Goal: Task Accomplishment & Management: Use online tool/utility

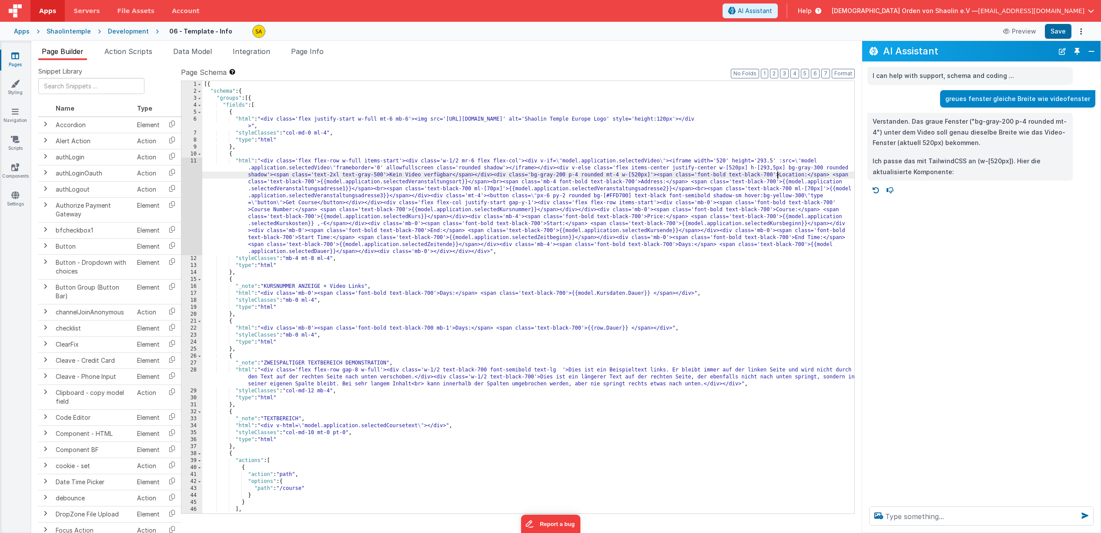
click at [777, 175] on div "[{ "schema" : { "groups" : [{ "fields" : [ { "html" : "<div class='flex justify…" at bounding box center [528, 304] width 652 height 446
click at [640, 176] on div "[{ "schema" : { "groups" : [{ "fields" : [ { "html" : "<div class='flex justify…" at bounding box center [528, 304] width 652 height 446
drag, startPoint x: 1061, startPoint y: 33, endPoint x: 1055, endPoint y: 35, distance: 5.5
click at [1061, 33] on button "Save" at bounding box center [1058, 31] width 27 height 15
click at [644, 175] on div "[{ "schema" : { "groups" : [{ "fields" : [ { "html" : "<div class='flex justify…" at bounding box center [528, 304] width 652 height 446
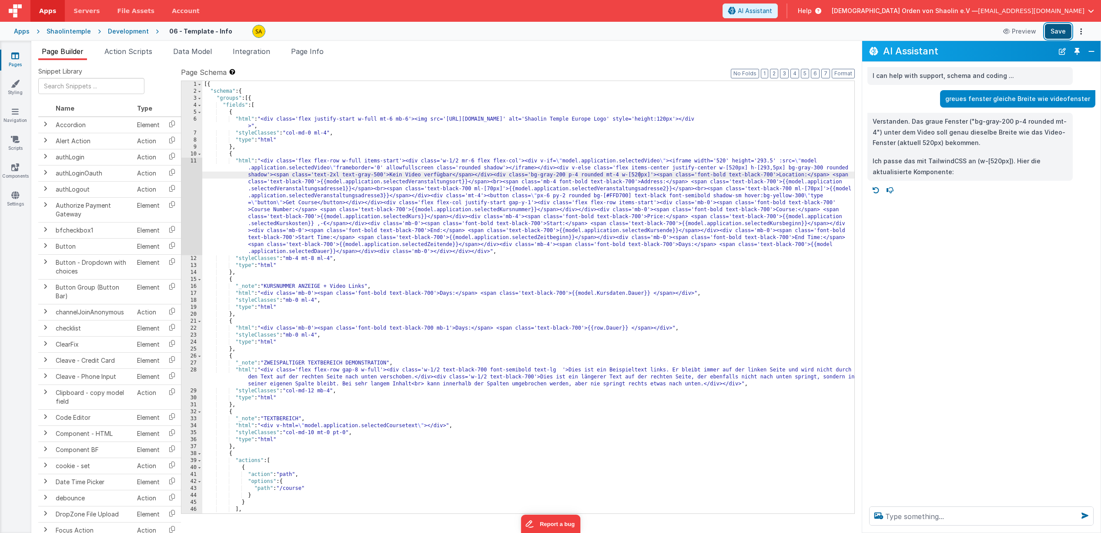
click at [1061, 34] on button "Save" at bounding box center [1058, 31] width 27 height 15
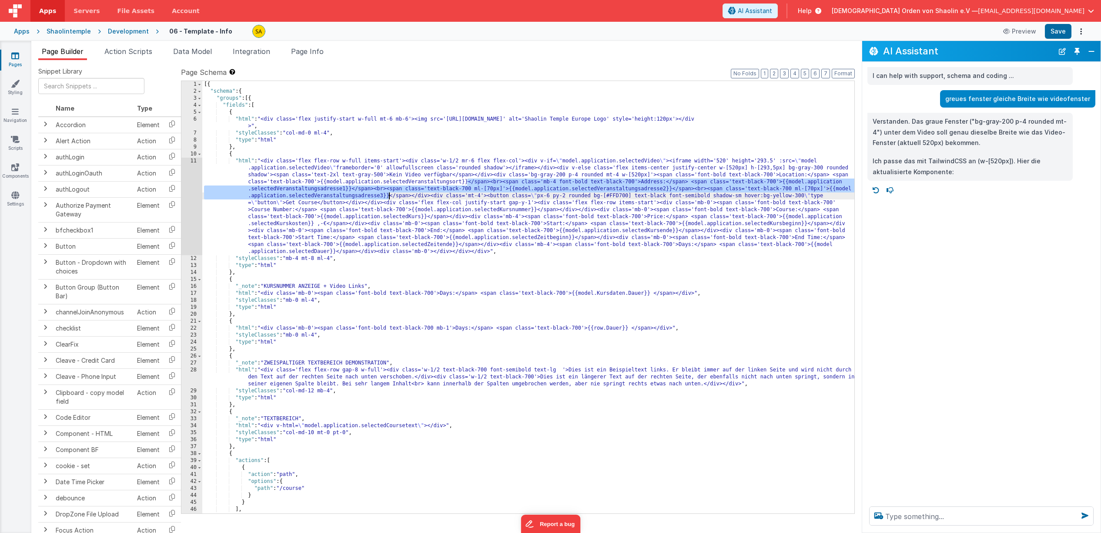
drag, startPoint x: 467, startPoint y: 184, endPoint x: 413, endPoint y: 255, distance: 88.9
click at [389, 197] on div "[{ "schema" : { "groups" : [{ "fields" : [ { "html" : "<div class='flex justify…" at bounding box center [528, 304] width 652 height 446
drag, startPoint x: 636, startPoint y: 185, endPoint x: 646, endPoint y: 186, distance: 10.5
click at [636, 185] on div "[{ "schema" : { "groups" : [{ "fields" : [ { "html" : "<div class='flex justify…" at bounding box center [528, 304] width 652 height 446
drag, startPoint x: 641, startPoint y: 183, endPoint x: 391, endPoint y: 230, distance: 254.2
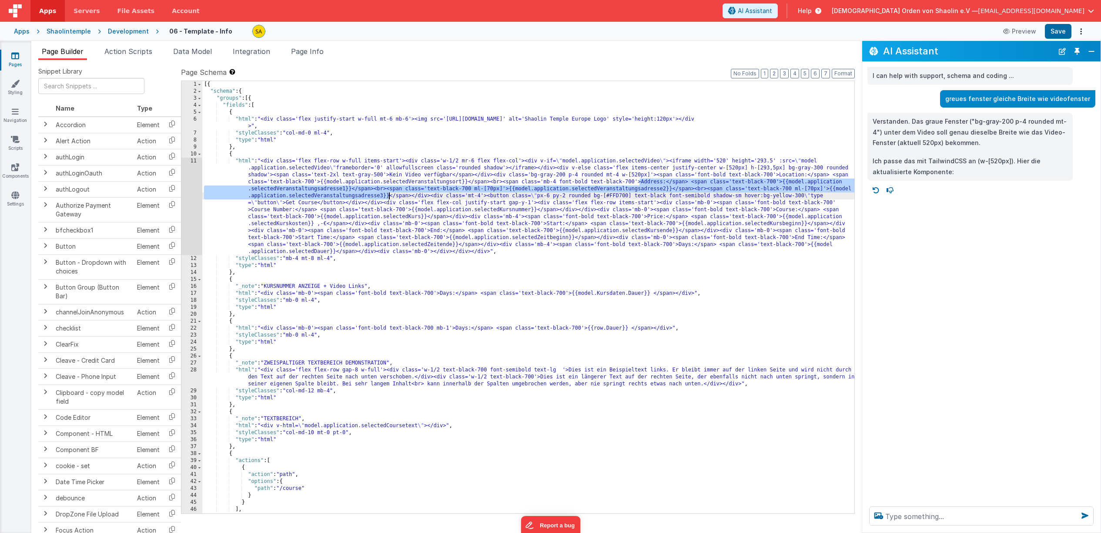
click at [388, 197] on div "[{ "schema" : { "groups" : [{ "fields" : [ { "html" : "<div class='flex justify…" at bounding box center [528, 304] width 652 height 446
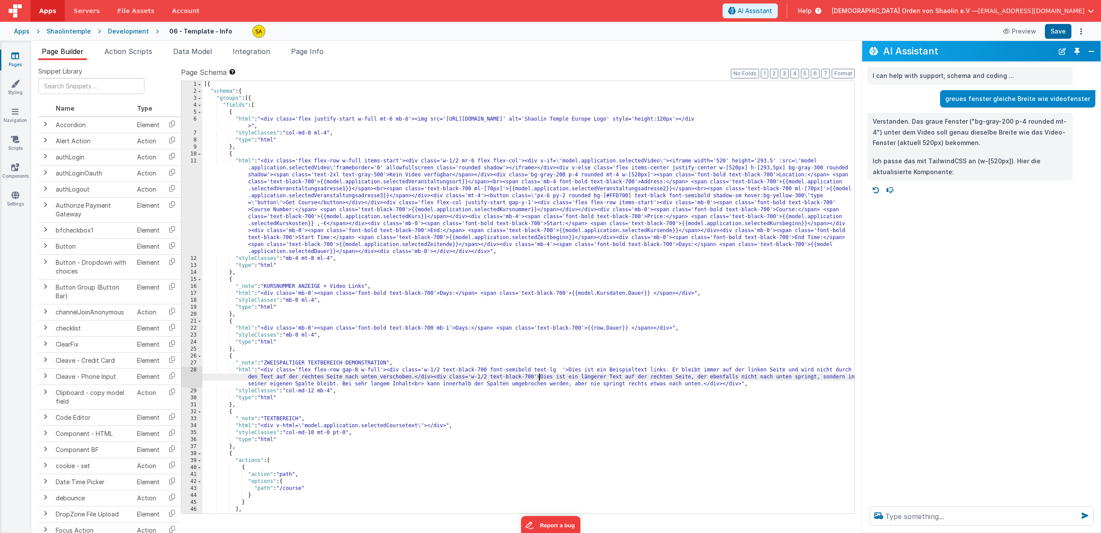
drag, startPoint x: 539, startPoint y: 379, endPoint x: 544, endPoint y: 388, distance: 10.3
click at [539, 379] on div "[{ "schema" : { "groups" : [{ "fields" : [ { "html" : "<div class='flex justify…" at bounding box center [528, 304] width 652 height 446
paste textarea
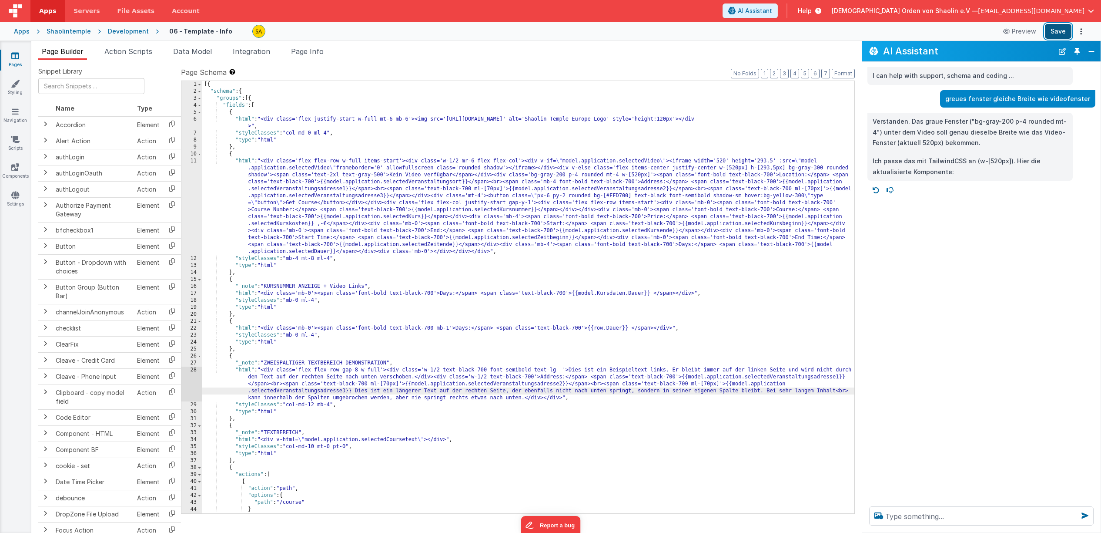
click at [1053, 33] on button "Save" at bounding box center [1058, 31] width 27 height 15
click at [518, 420] on div "[{ "schema" : { "groups" : [{ "fields" : [ { "html" : "<div class='flex justify…" at bounding box center [528, 304] width 652 height 446
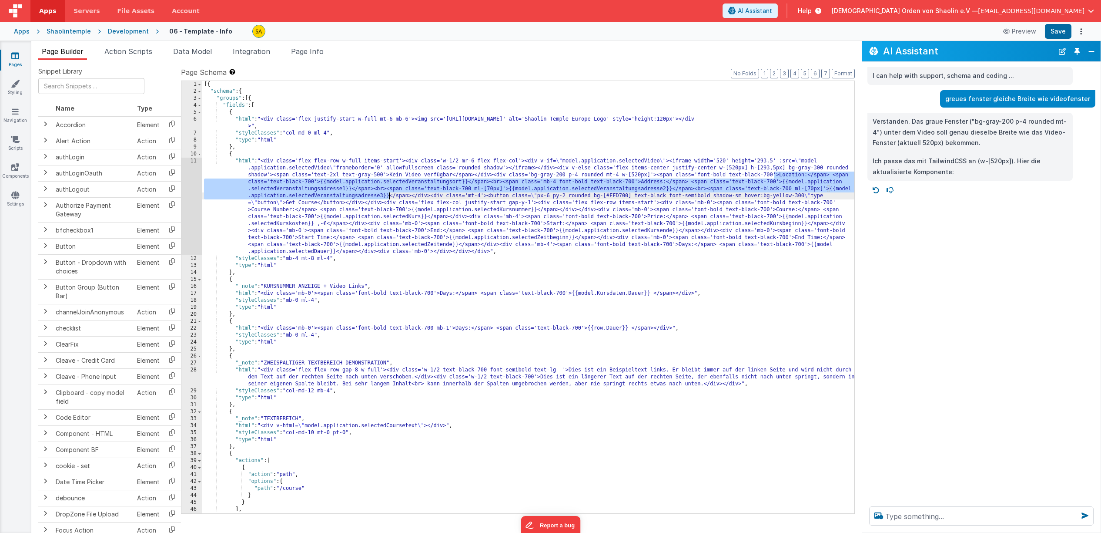
drag, startPoint x: 775, startPoint y: 176, endPoint x: 394, endPoint y: 237, distance: 385.7
click at [388, 197] on div "[{ "schema" : { "groups" : [{ "fields" : [ { "html" : "<div class='flex justify…" at bounding box center [528, 304] width 652 height 446
click at [571, 417] on div "[{ "schema" : { "groups" : [{ "fields" : [ { "html" : "<div class='flex justify…" at bounding box center [528, 304] width 652 height 446
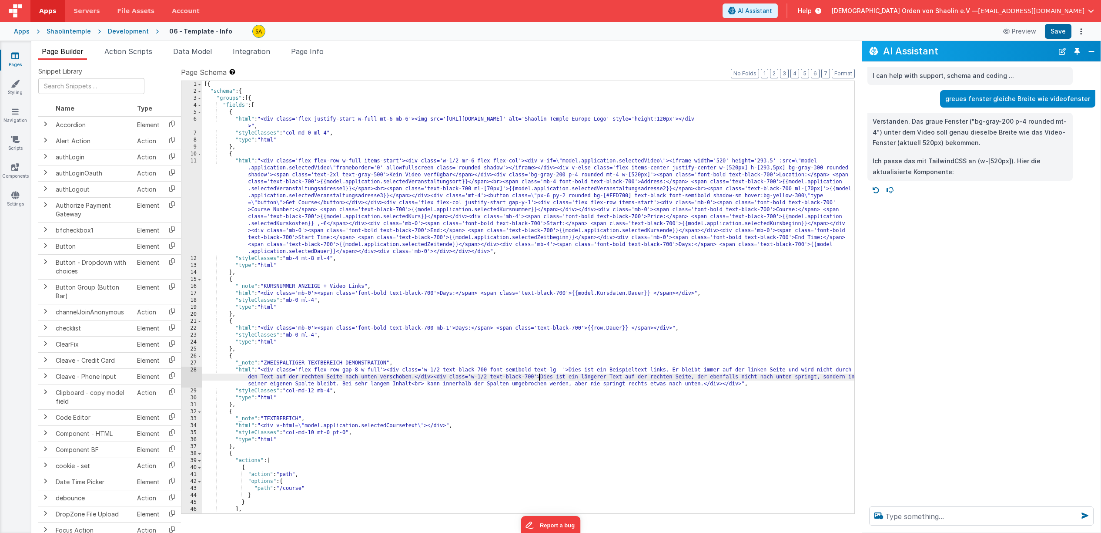
click at [540, 378] on div "[{ "schema" : { "groups" : [{ "fields" : [ { "html" : "<div class='flex justify…" at bounding box center [528, 304] width 652 height 446
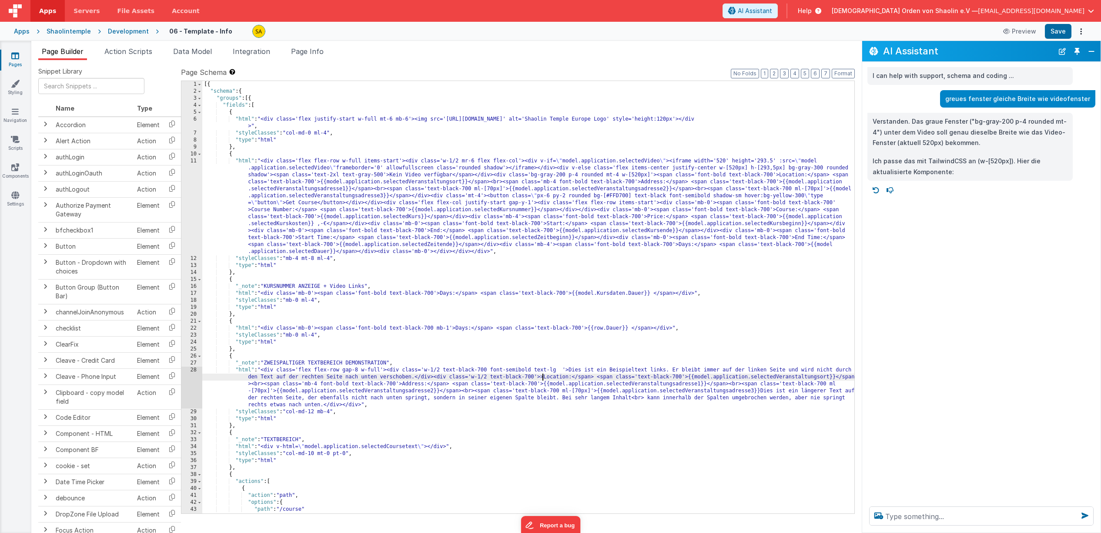
drag, startPoint x: 543, startPoint y: 378, endPoint x: 547, endPoint y: 386, distance: 9.0
click at [543, 378] on div "[{ "schema" : { "groups" : [{ "fields" : [ { "html" : "<div class='flex justify…" at bounding box center [528, 304] width 652 height 446
click at [1059, 34] on button "Save" at bounding box center [1058, 31] width 27 height 15
click at [759, 390] on div "[{ "schema" : { "groups" : [{ "fields" : [ { "html" : "<div class='flex justify…" at bounding box center [528, 304] width 652 height 446
click at [1063, 29] on button "Save" at bounding box center [1058, 31] width 27 height 15
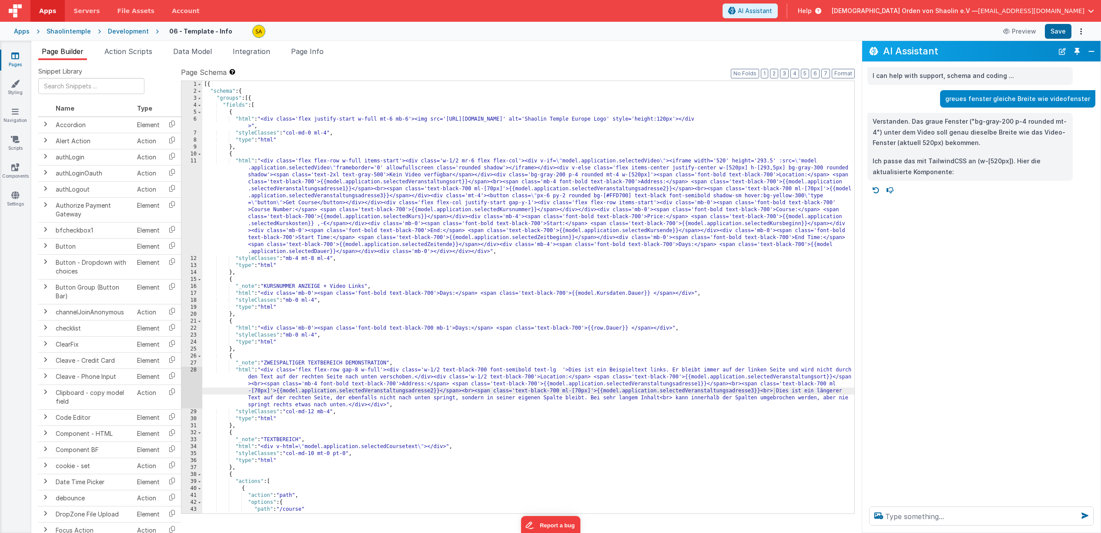
click at [488, 379] on div "[{ "schema" : { "groups" : [{ "fields" : [ { "html" : "<div class='flex justify…" at bounding box center [528, 304] width 652 height 446
drag, startPoint x: 725, startPoint y: 176, endPoint x: 698, endPoint y: 176, distance: 27.9
click at [698, 176] on div "[{ "schema" : { "groups" : [{ "fields" : [ { "html" : "<div class='flex justify…" at bounding box center [528, 304] width 652 height 446
drag, startPoint x: 697, startPoint y: 175, endPoint x: 723, endPoint y: 176, distance: 26.6
click at [723, 176] on div "[{ "schema" : { "groups" : [{ "fields" : [ { "html" : "<div class='flex justify…" at bounding box center [528, 304] width 652 height 446
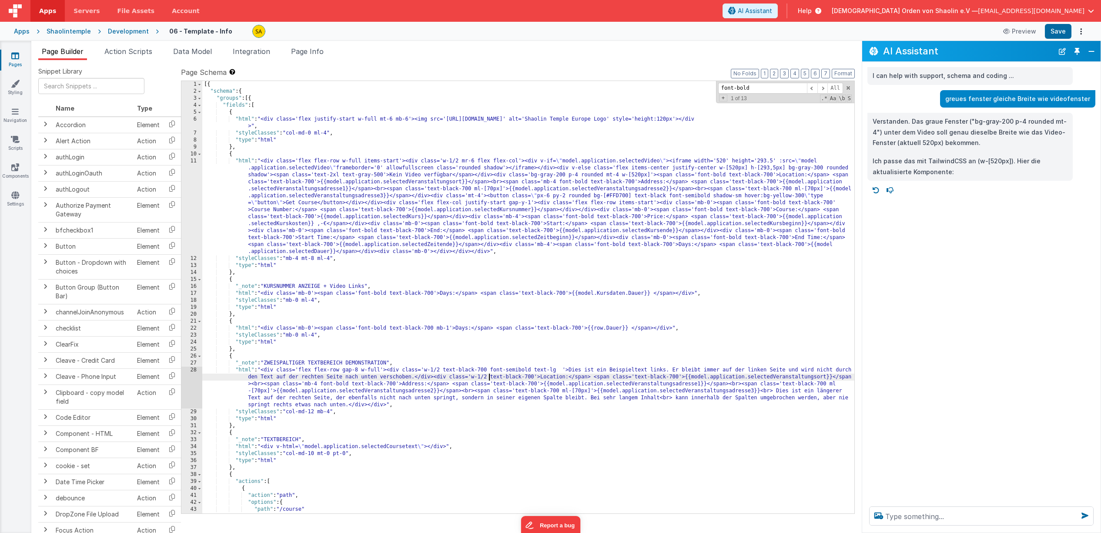
click at [490, 378] on div "[{ "schema" : { "groups" : [{ "fields" : [ { "html" : "<div class='flex justify…" at bounding box center [528, 304] width 652 height 446
paste textarea
click at [1053, 33] on button "Save" at bounding box center [1058, 31] width 27 height 15
click at [521, 377] on div "[{ "schema" : { "groups" : [{ "fields" : [ { "html" : "<div class='flex justify…" at bounding box center [528, 304] width 652 height 446
click at [1061, 33] on button "Save" at bounding box center [1058, 31] width 27 height 15
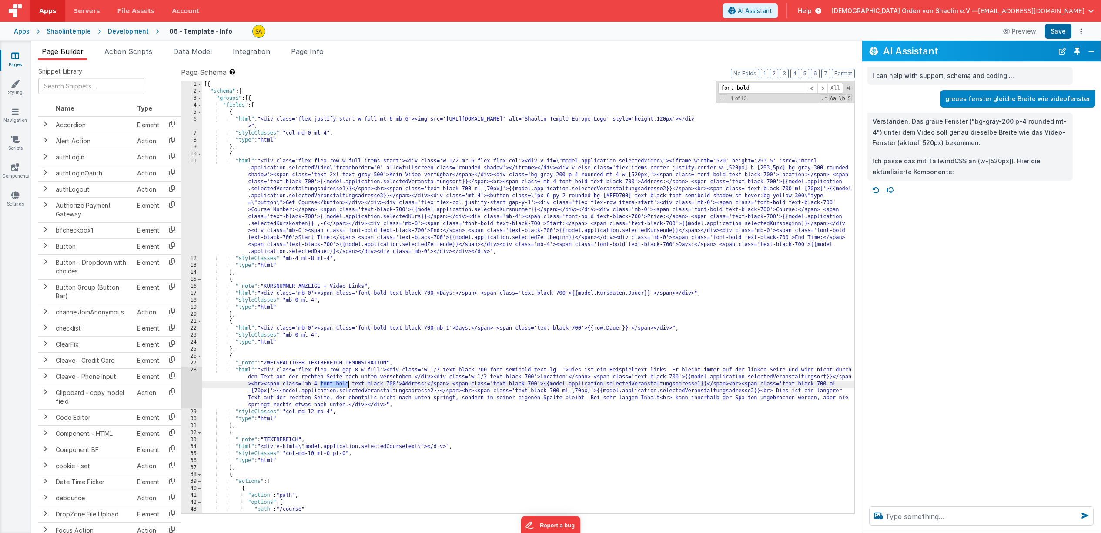
drag, startPoint x: 320, startPoint y: 385, endPoint x: 352, endPoint y: 393, distance: 33.8
click at [348, 385] on div "[{ "schema" : { "groups" : [{ "fields" : [ { "html" : "<div class='flex justify…" at bounding box center [528, 304] width 652 height 446
click at [489, 378] on div "[{ "schema" : { "groups" : [{ "fields" : [ { "html" : "<div class='flex justify…" at bounding box center [528, 304] width 652 height 446
paste textarea
click at [1063, 34] on button "Save" at bounding box center [1058, 31] width 27 height 15
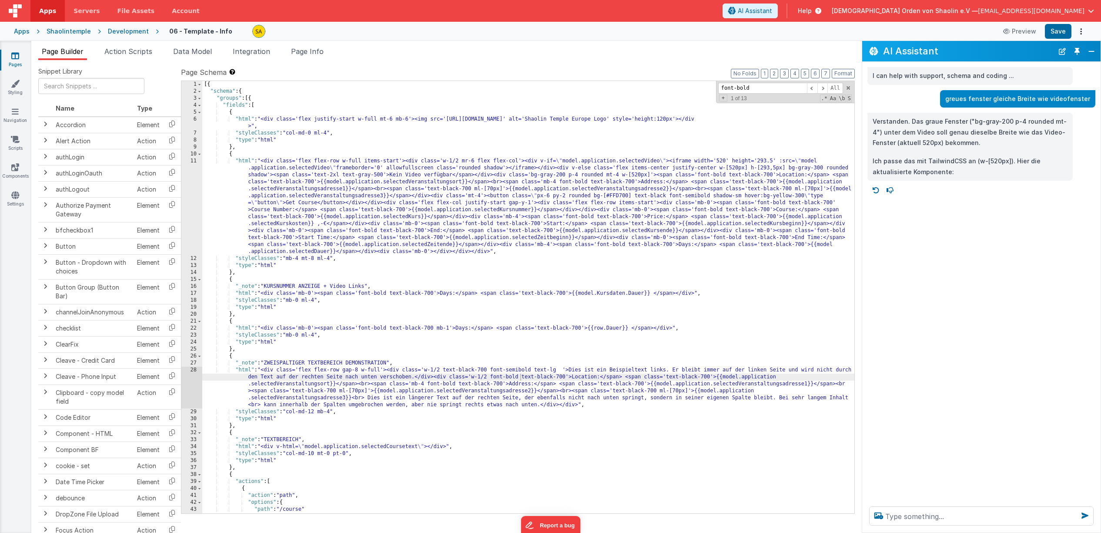
click at [520, 378] on div "[{ "schema" : { "groups" : [{ "fields" : [ { "html" : "<div class='flex justify…" at bounding box center [528, 304] width 652 height 446
click at [1061, 30] on button "Save" at bounding box center [1058, 31] width 27 height 15
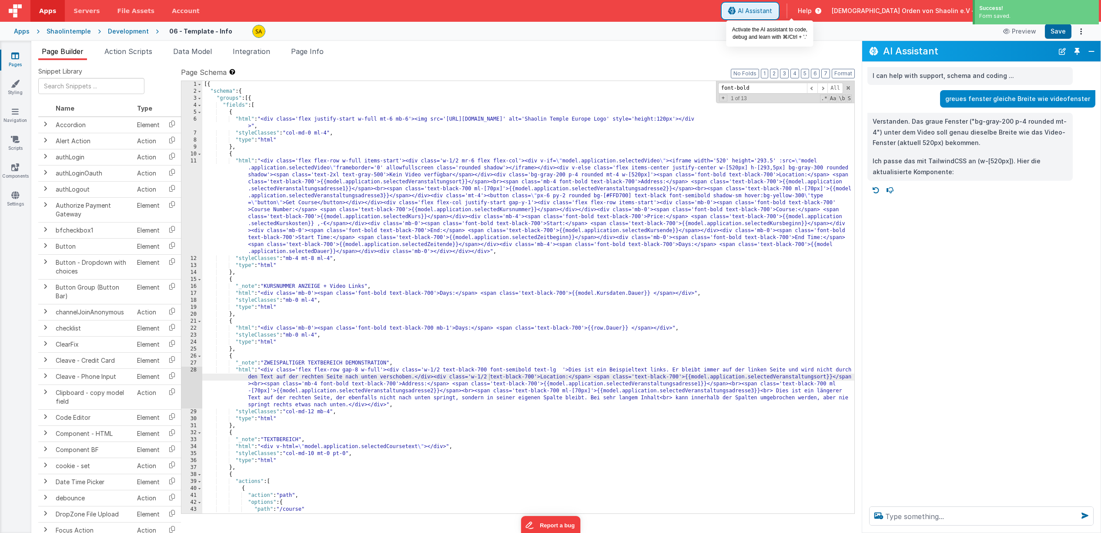
click at [772, 14] on span "AI Assistant" at bounding box center [755, 11] width 34 height 9
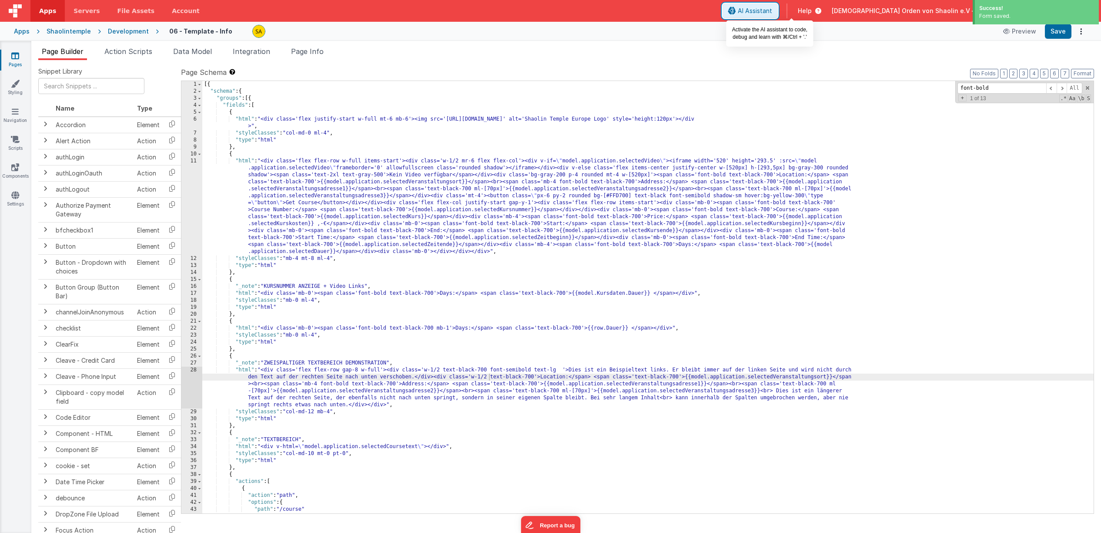
click at [778, 18] on button "AI Assistant" at bounding box center [750, 10] width 55 height 15
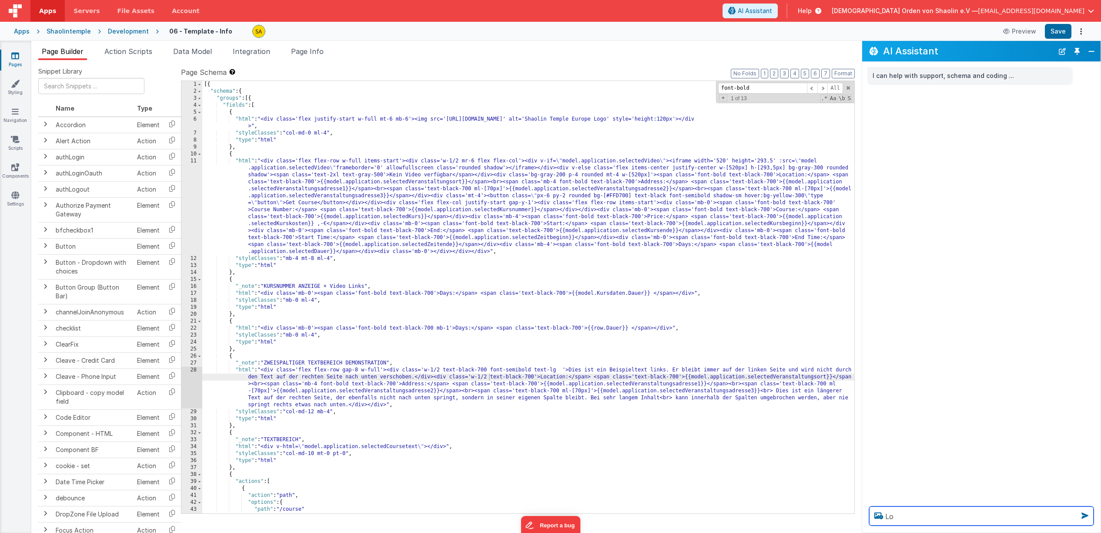
type textarea "L"
type textarea ""Location" bitte bold"
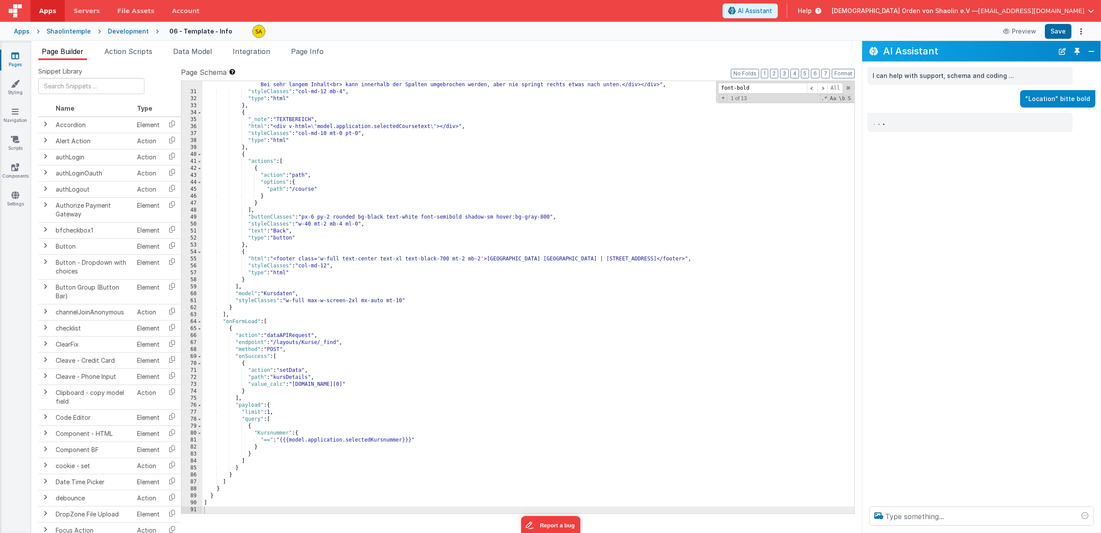
scroll to position [334, 0]
